Goal: Find specific page/section: Find specific page/section

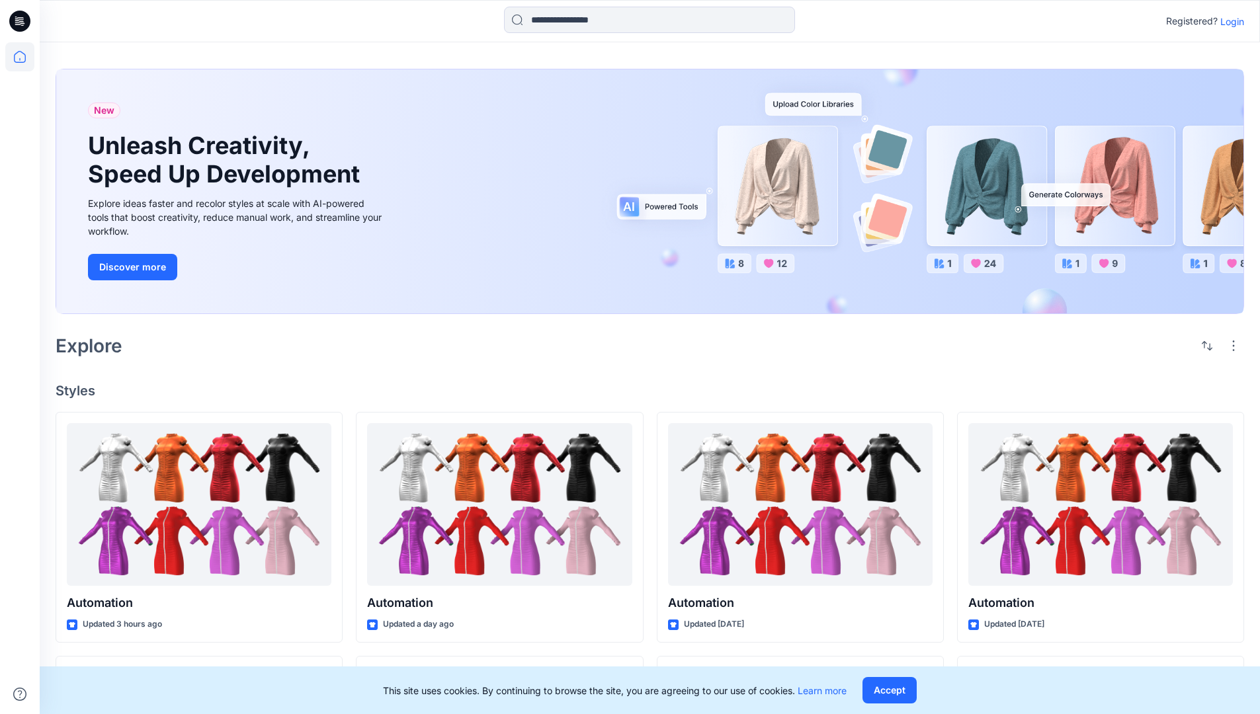
click at [1229, 21] on p "Login" at bounding box center [1232, 22] width 24 height 14
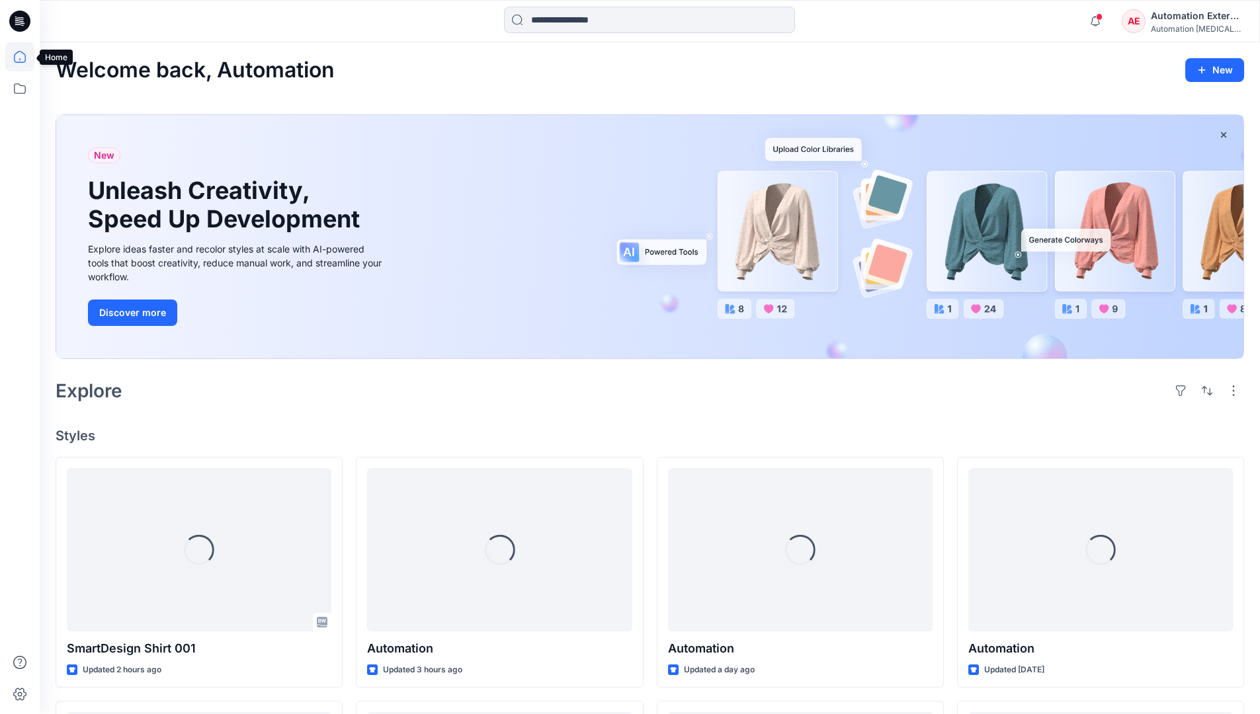
click at [25, 57] on icon at bounding box center [20, 57] width 12 height 12
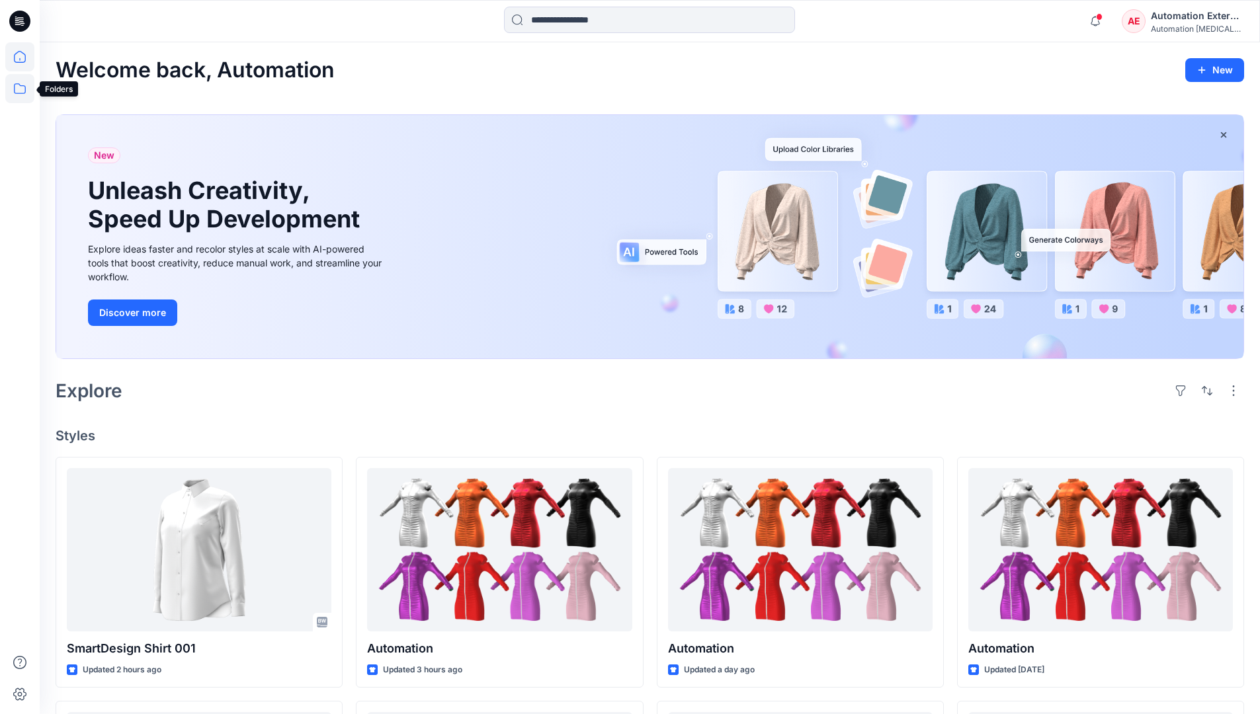
click at [24, 90] on icon at bounding box center [19, 88] width 29 height 29
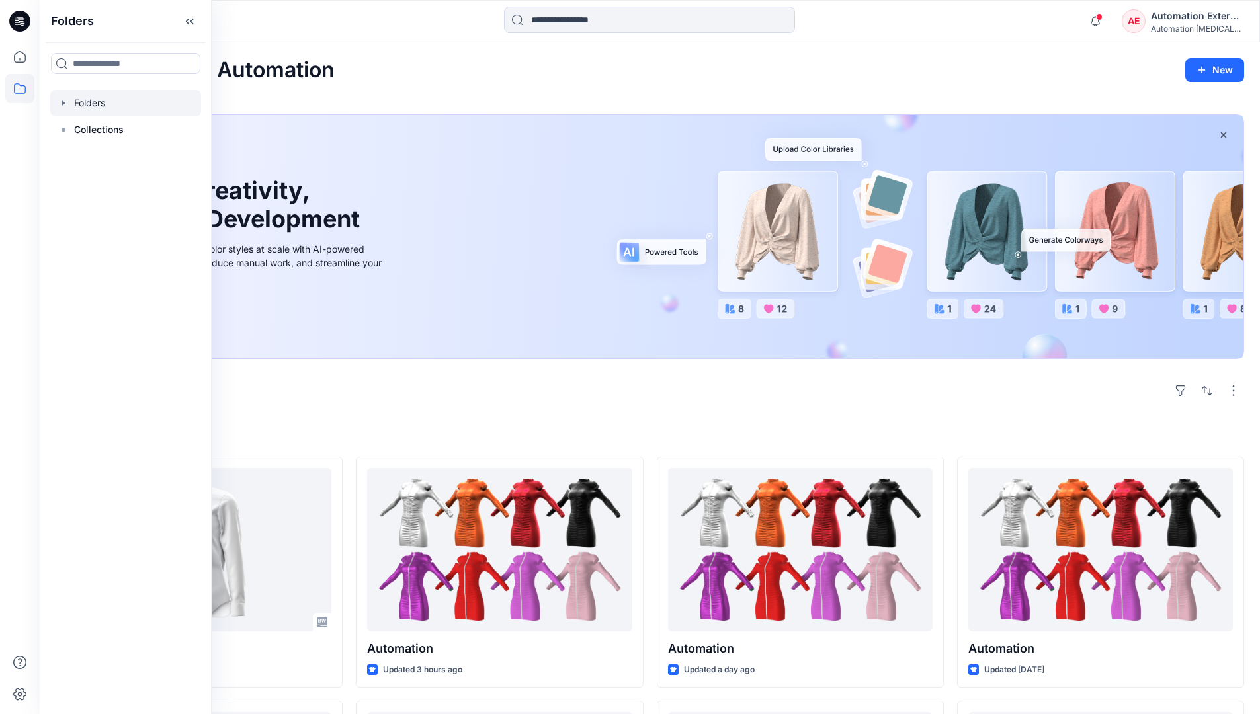
click at [120, 104] on div at bounding box center [125, 103] width 151 height 26
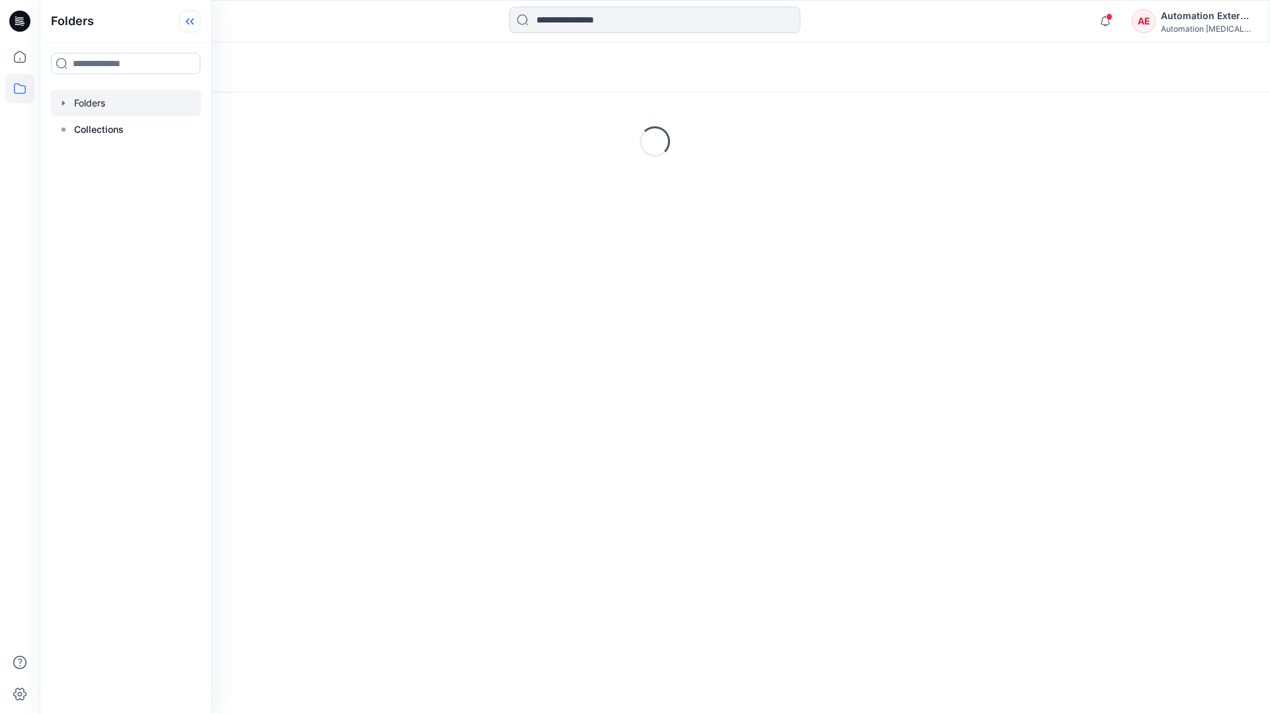
click at [190, 25] on icon at bounding box center [189, 22] width 21 height 22
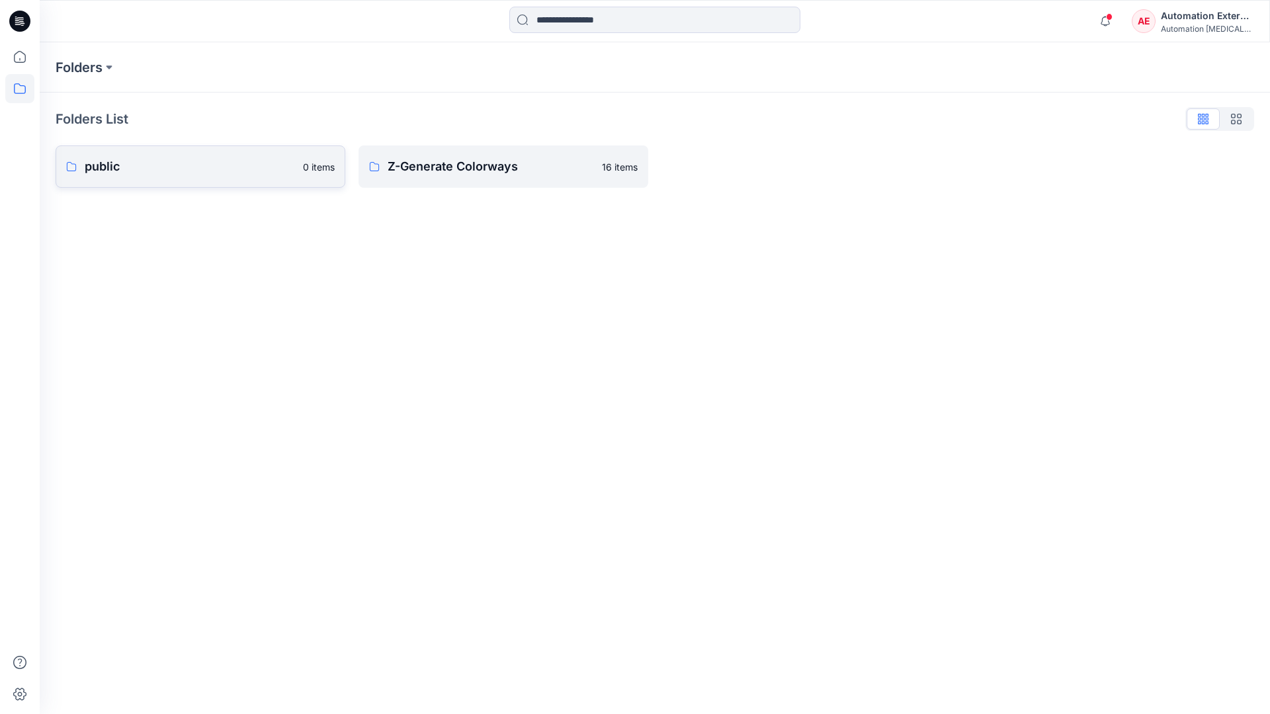
click at [145, 167] on p "public" at bounding box center [190, 166] width 210 height 19
